Goal: Find specific page/section: Find specific page/section

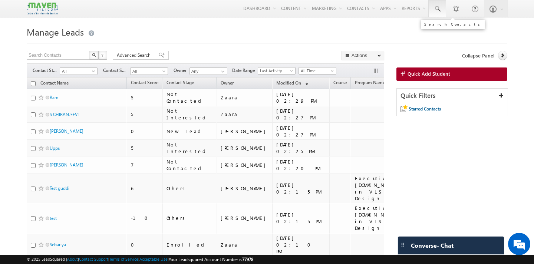
click at [443, 4] on link at bounding box center [437, 8] width 18 height 17
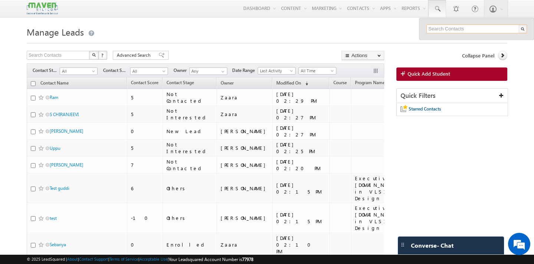
paste input "[EMAIL_ADDRESS][DOMAIN_NAME]"
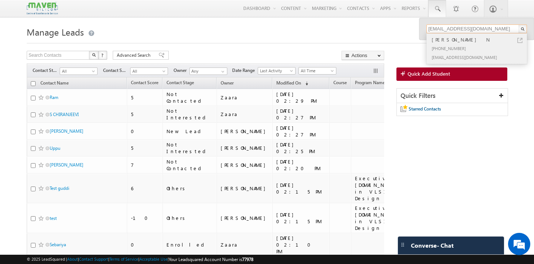
type input "[EMAIL_ADDRESS][DOMAIN_NAME]"
click at [452, 43] on div "[PERSON_NAME] N" at bounding box center [479, 40] width 99 height 8
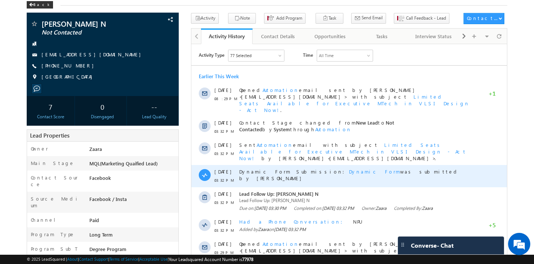
scroll to position [36, 0]
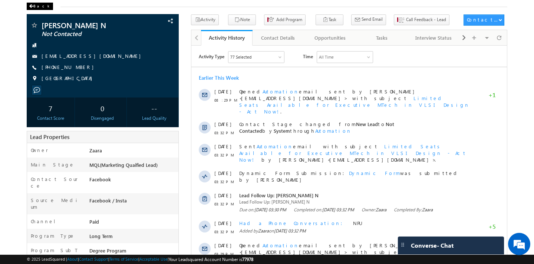
click at [35, 9] on div "Back" at bounding box center [40, 6] width 26 height 7
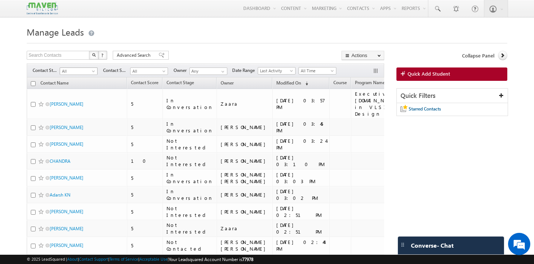
click at [91, 73] on span "All" at bounding box center [77, 71] width 35 height 7
click at [83, 118] on link "Not Contacted" at bounding box center [78, 117] width 37 height 7
